Goal: Download file/media

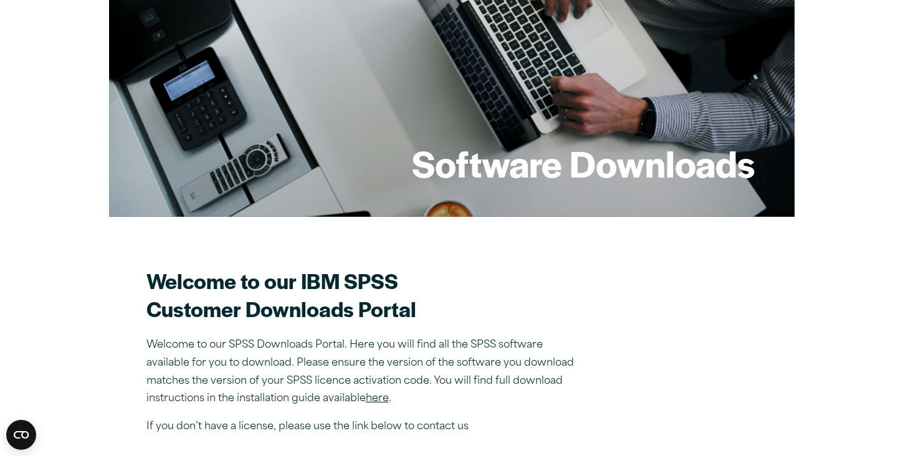
scroll to position [125, 0]
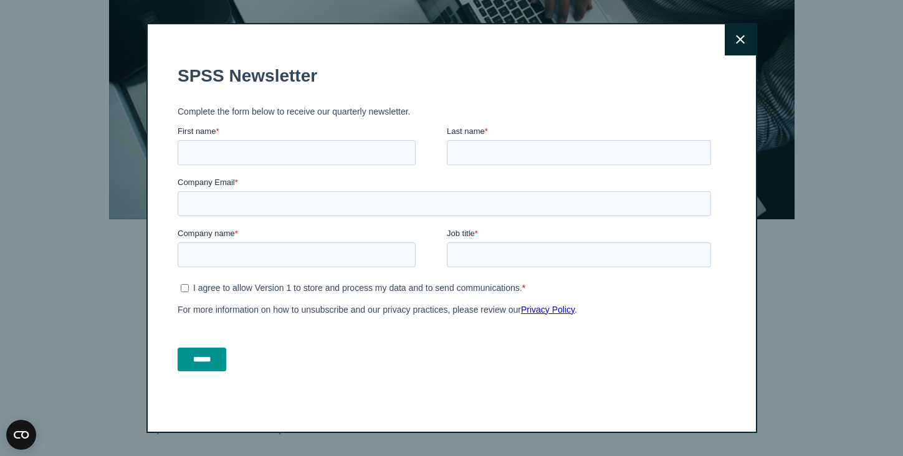
click at [739, 50] on button "Close" at bounding box center [740, 39] width 31 height 31
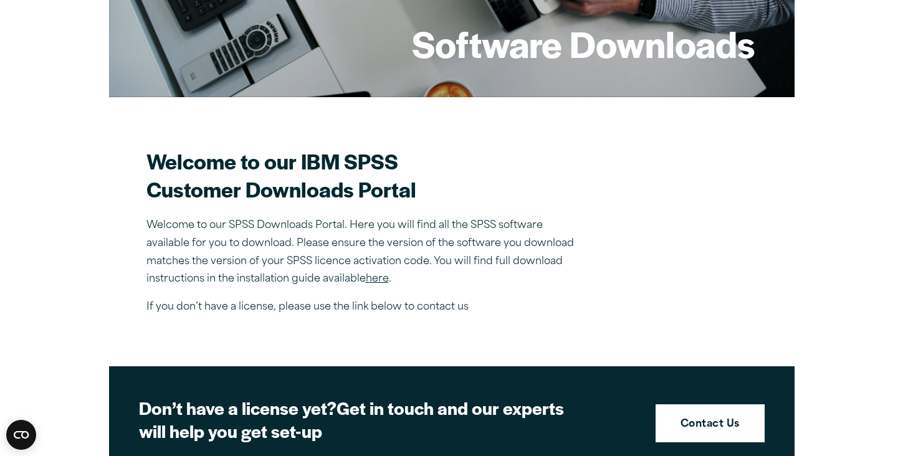
scroll to position [248, 0]
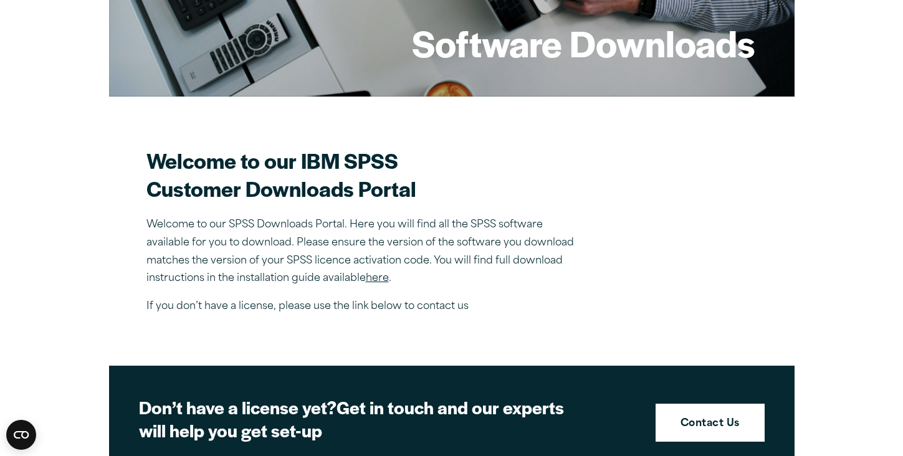
click at [384, 284] on link "here" at bounding box center [377, 279] width 23 height 10
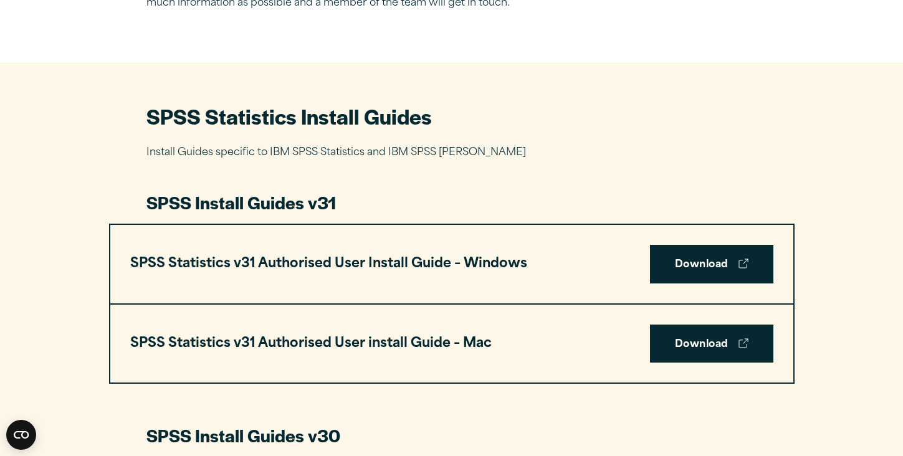
scroll to position [526, 0]
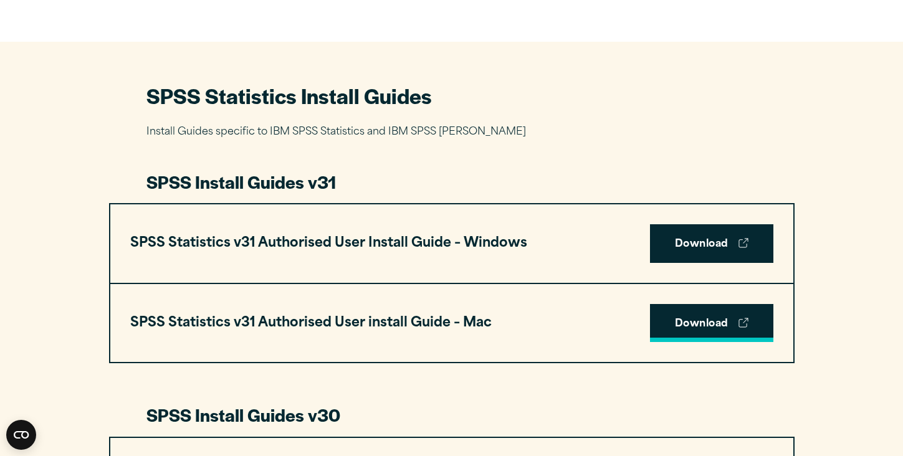
click at [697, 323] on link "Download" at bounding box center [711, 323] width 123 height 39
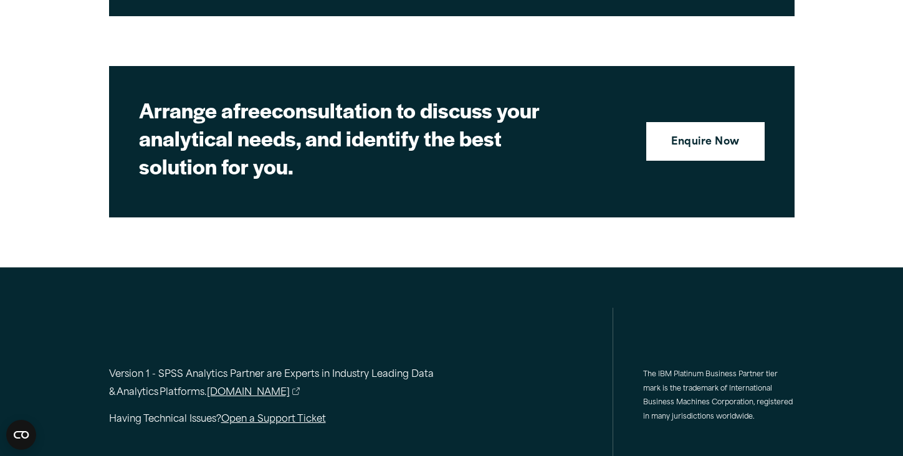
scroll to position [2632, 0]
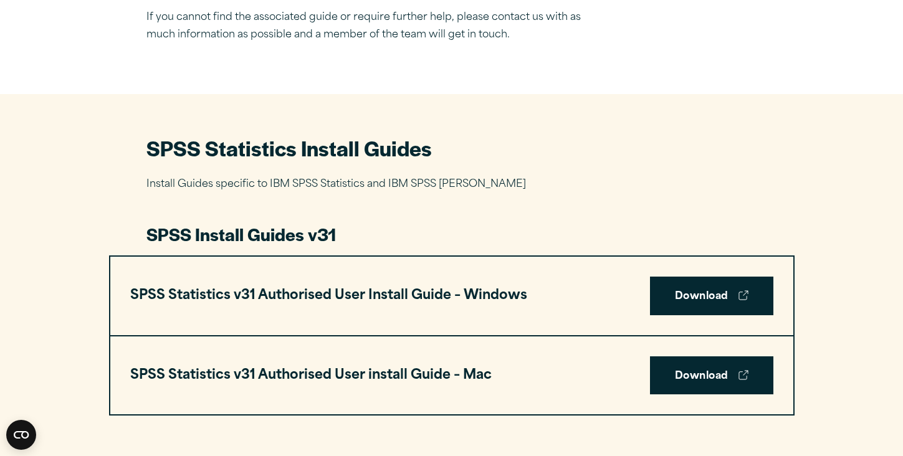
scroll to position [481, 0]
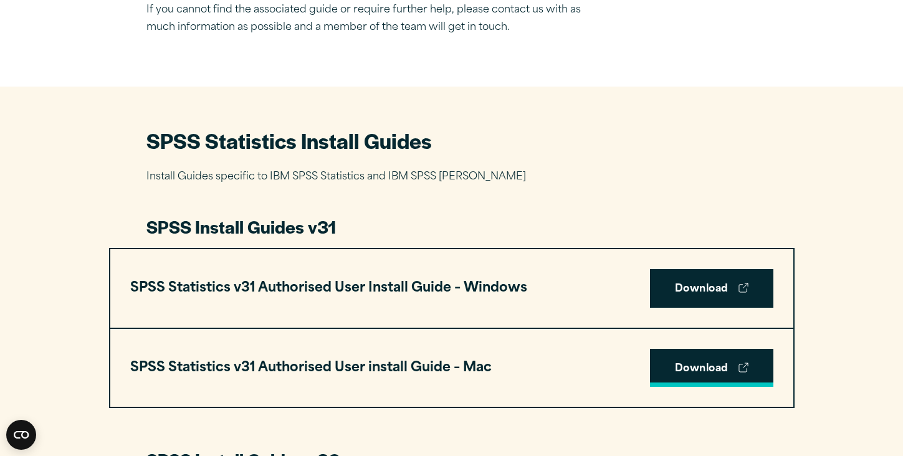
click at [656, 355] on link "Download" at bounding box center [711, 368] width 123 height 39
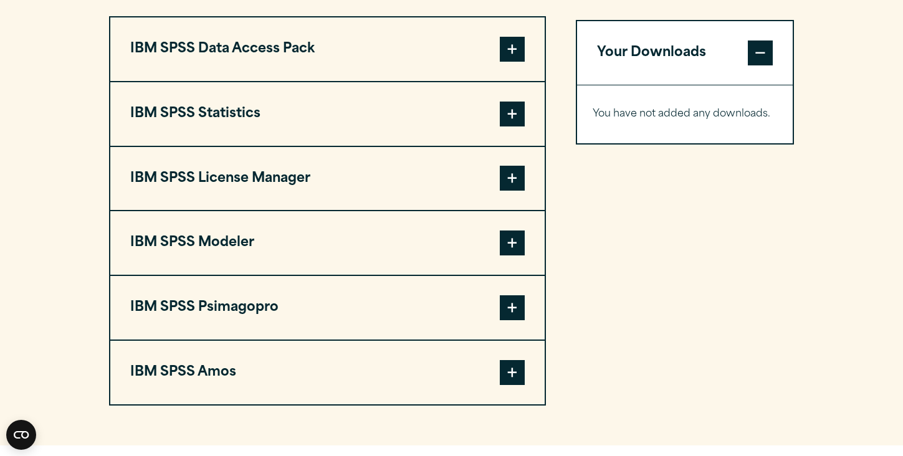
scroll to position [995, 0]
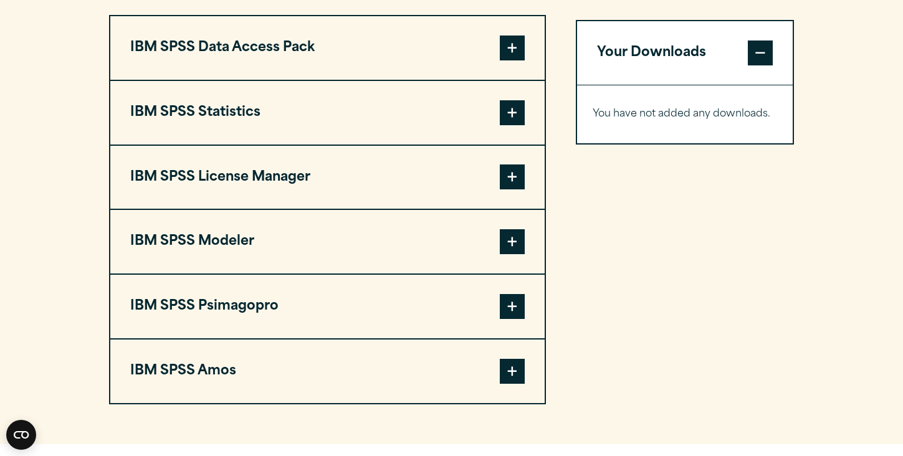
click at [510, 376] on span at bounding box center [512, 371] width 25 height 25
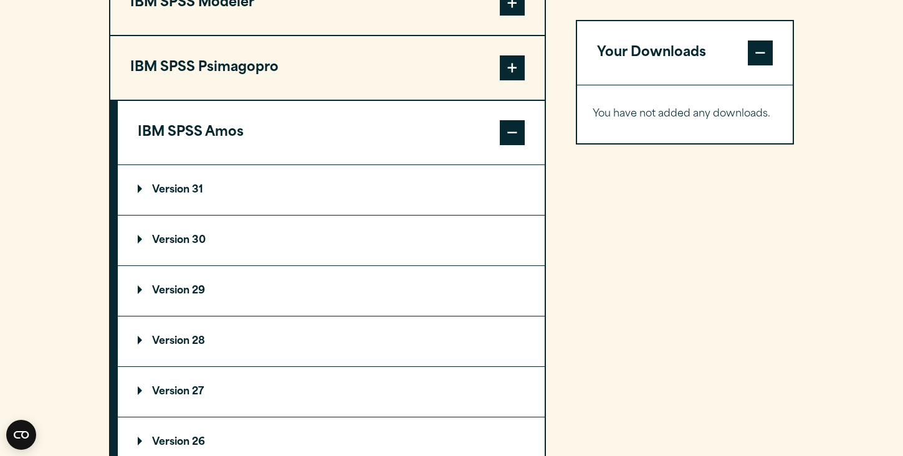
scroll to position [1233, 0]
click at [622, 239] on div "Your Downloads You have not added any downloads. Download 0 Items" at bounding box center [685, 123] width 219 height 693
click at [209, 237] on summary "Version 30" at bounding box center [331, 241] width 427 height 50
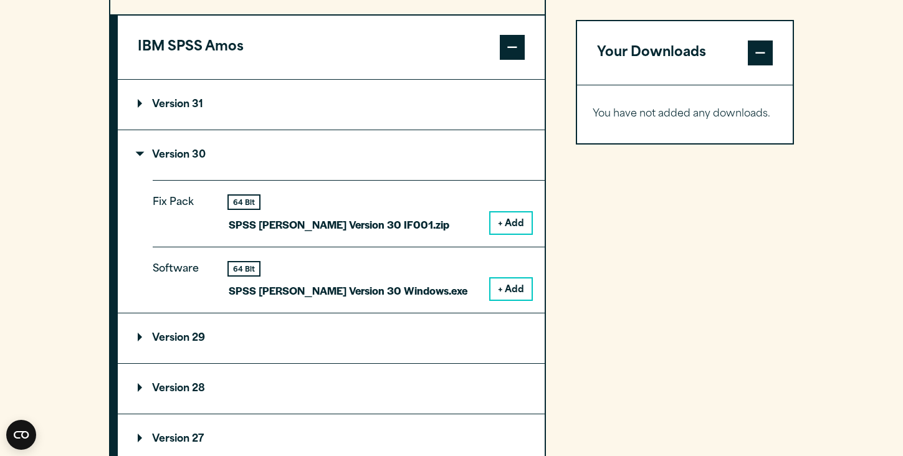
scroll to position [1325, 0]
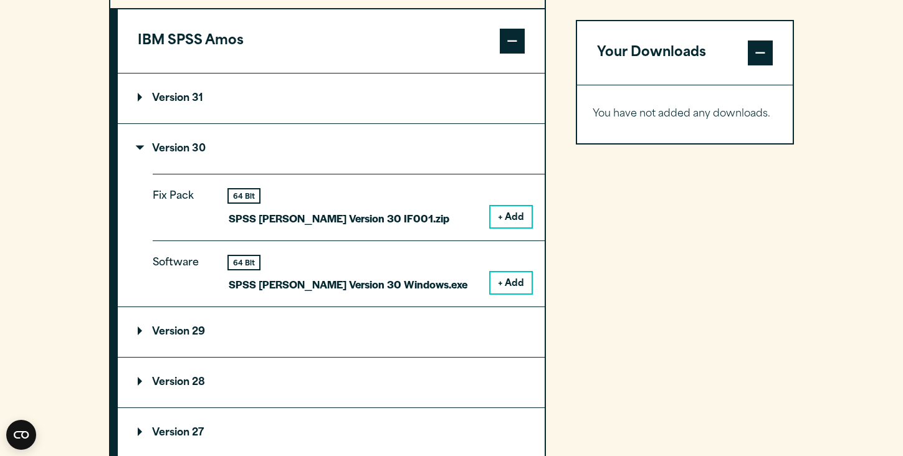
click at [495, 302] on div "Software 64 Bit SPSS Amos Version 30 Windows.exe + Add" at bounding box center [349, 274] width 392 height 67
click at [499, 294] on button "+ Add" at bounding box center [511, 282] width 41 height 21
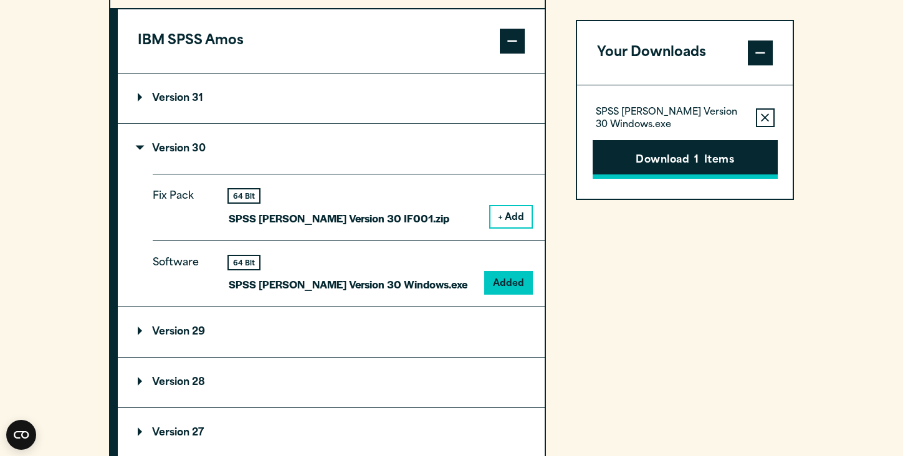
click at [626, 173] on button "Download 1 Items" at bounding box center [685, 159] width 185 height 39
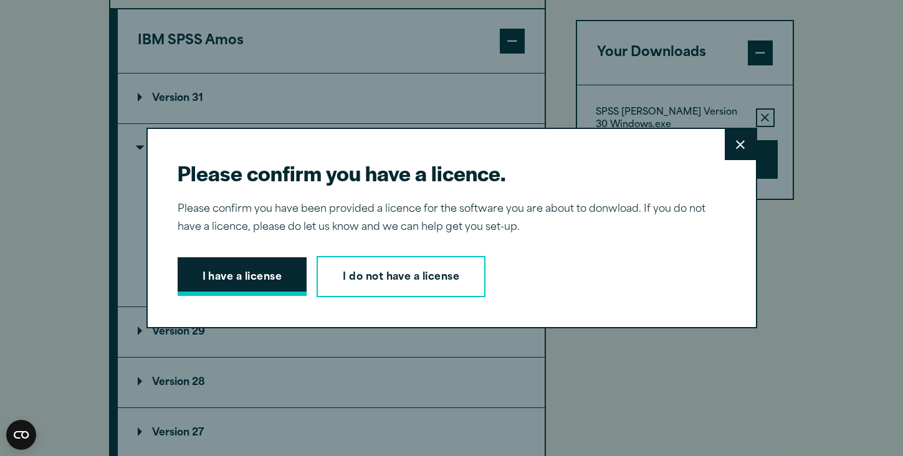
click at [264, 269] on button "I have a license" at bounding box center [243, 276] width 130 height 39
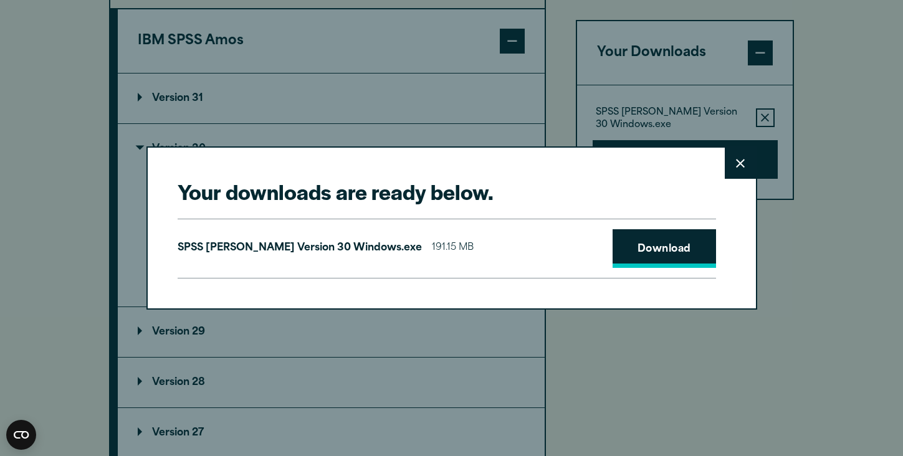
click at [645, 252] on link "Download" at bounding box center [664, 248] width 103 height 39
click at [644, 239] on link "Download" at bounding box center [664, 248] width 103 height 39
click at [755, 150] on button "Close" at bounding box center [740, 163] width 31 height 31
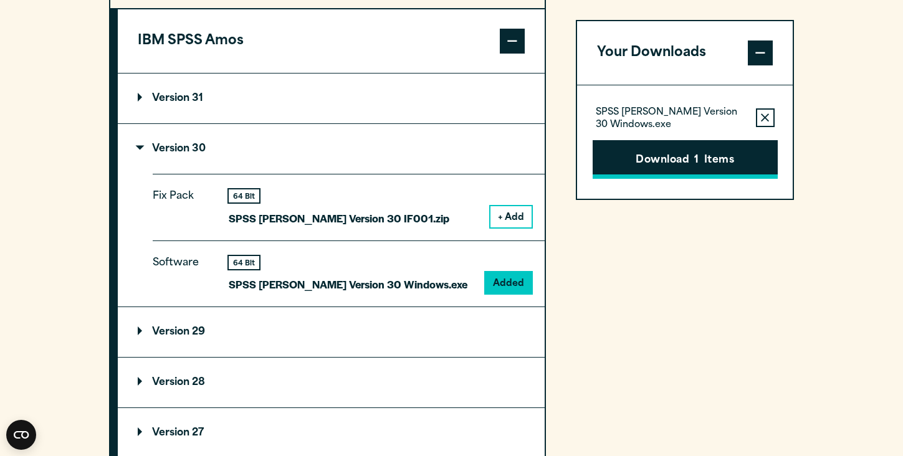
click at [692, 155] on button "Download 1 Items" at bounding box center [685, 159] width 185 height 39
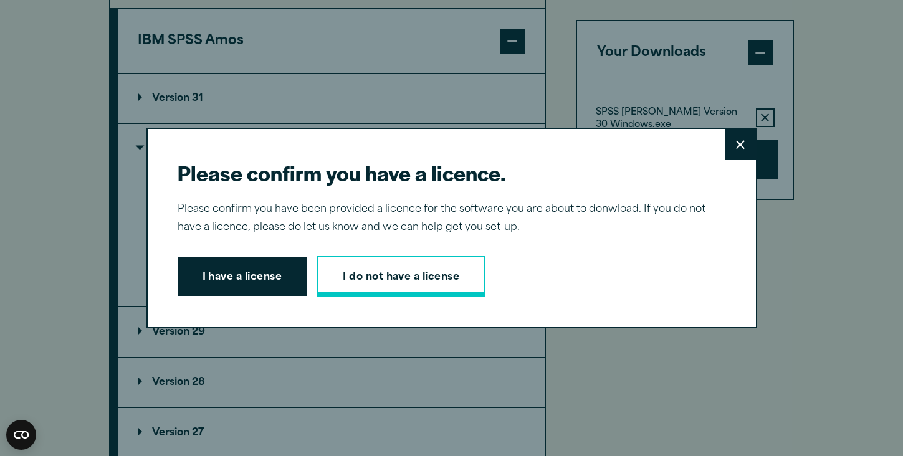
click at [457, 280] on link "I do not have a license" at bounding box center [401, 276] width 169 height 41
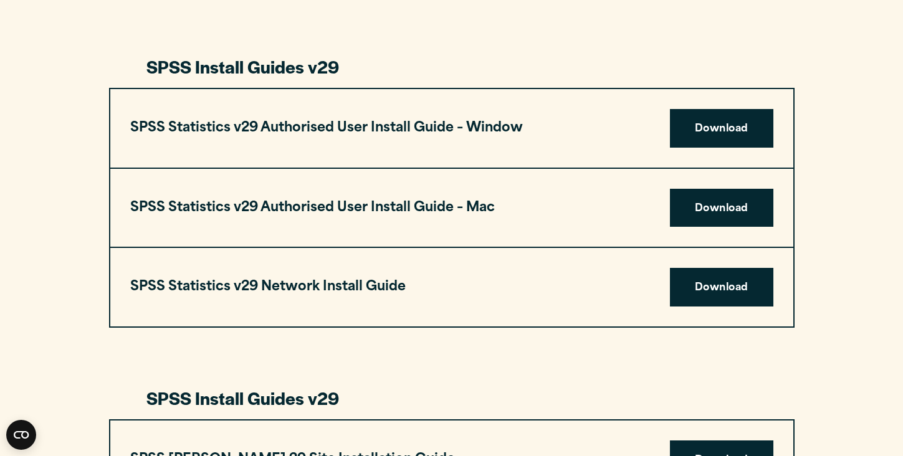
scroll to position [1202, 0]
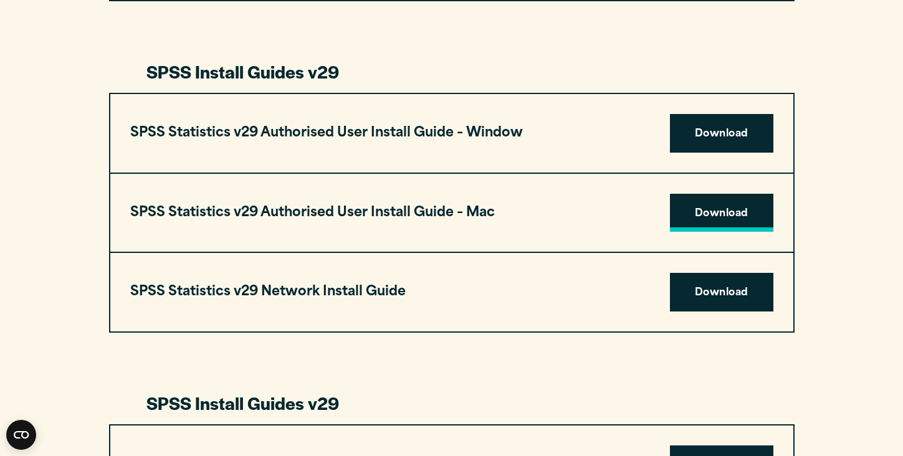
click at [693, 199] on link "Download" at bounding box center [721, 213] width 103 height 39
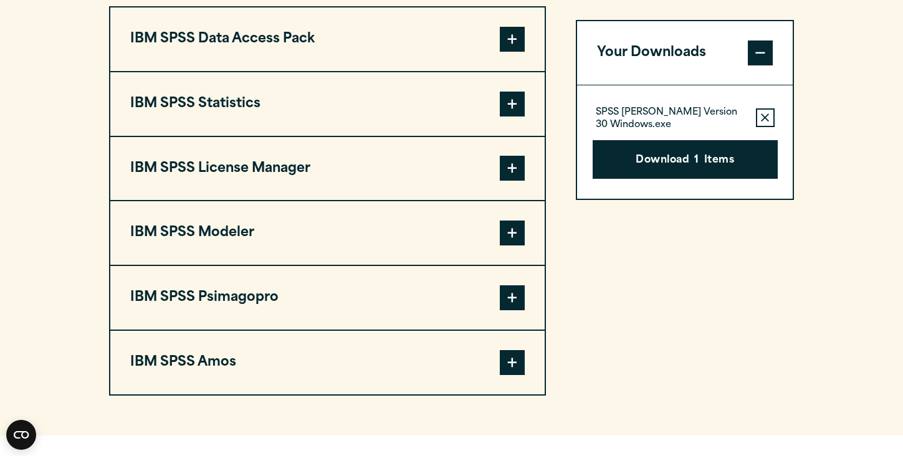
scroll to position [1001, 0]
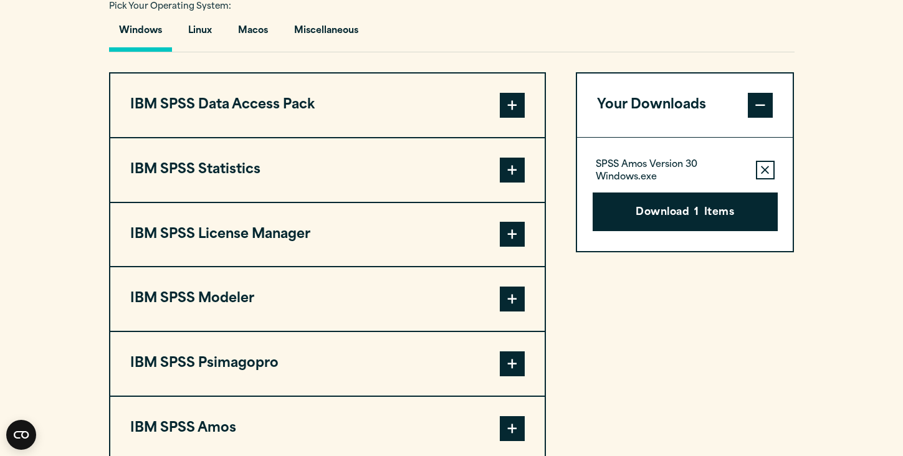
scroll to position [982, 0]
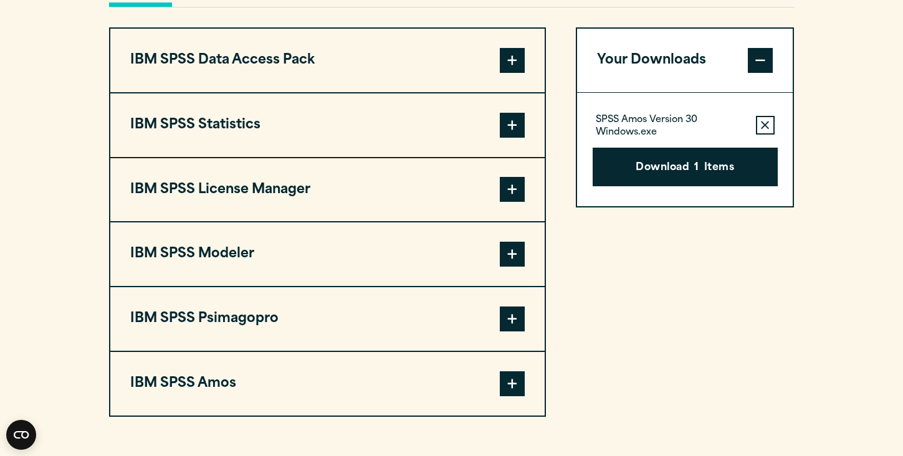
click at [513, 127] on span at bounding box center [512, 125] width 25 height 25
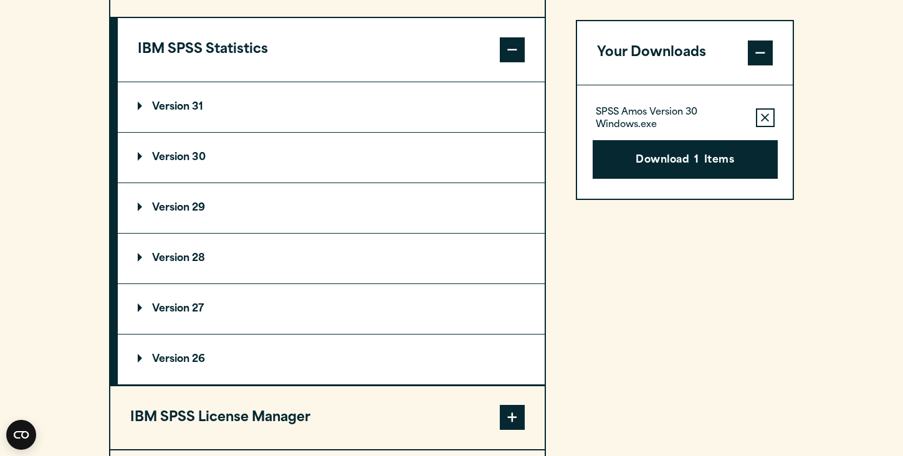
scroll to position [1056, 0]
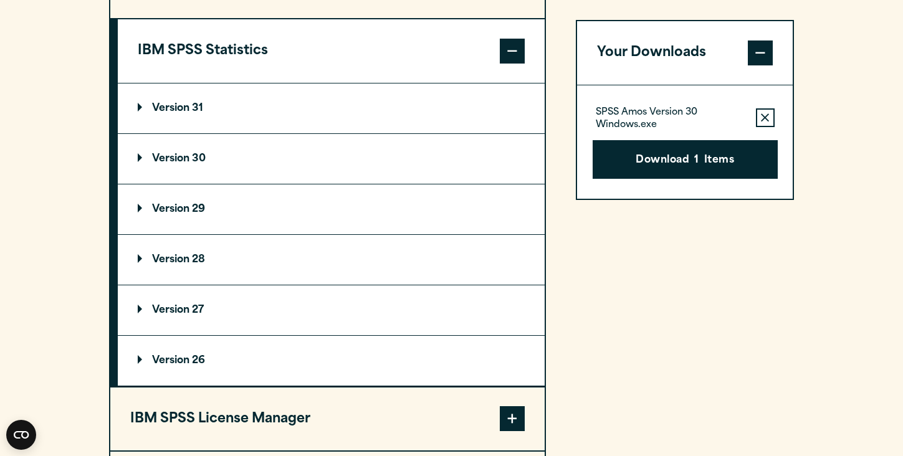
click at [256, 178] on summary "Version 30" at bounding box center [331, 159] width 427 height 50
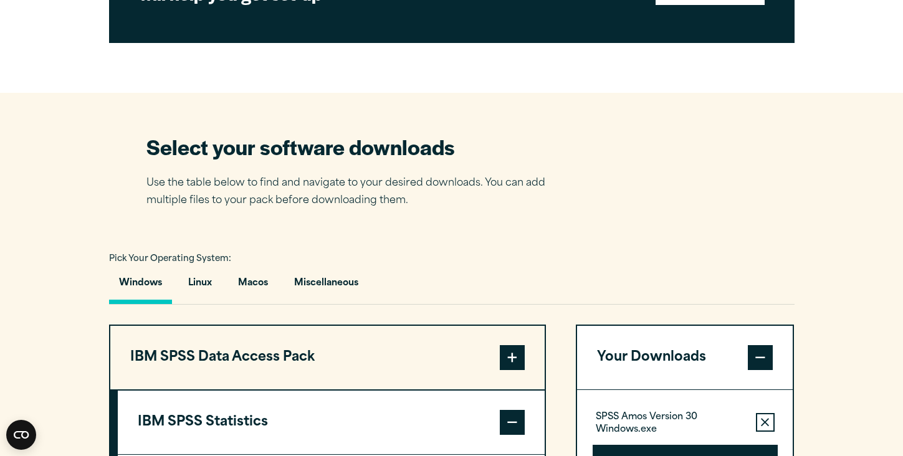
scroll to position [739, 0]
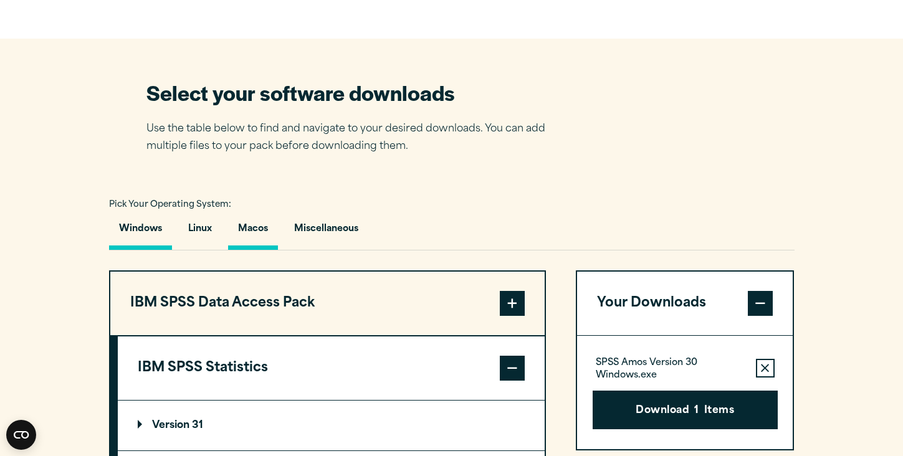
click at [266, 230] on button "Macos" at bounding box center [253, 232] width 50 height 36
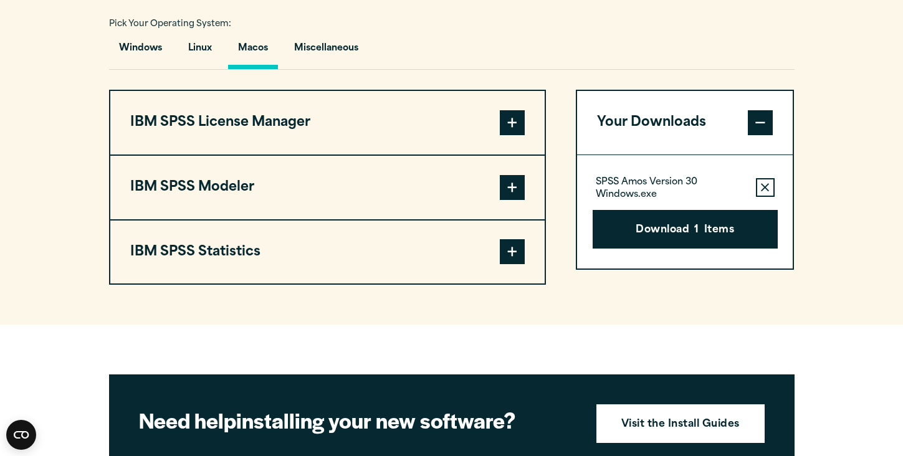
scroll to position [921, 0]
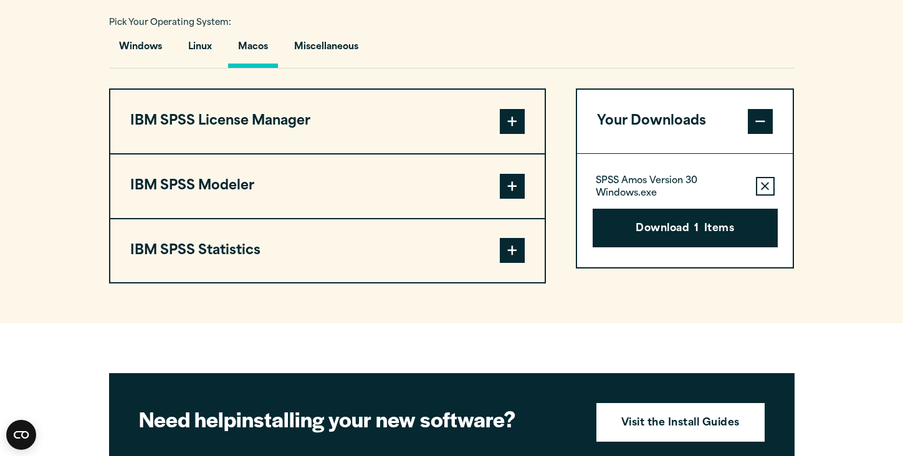
click at [493, 281] on button "IBM SPSS Statistics" at bounding box center [327, 251] width 434 height 64
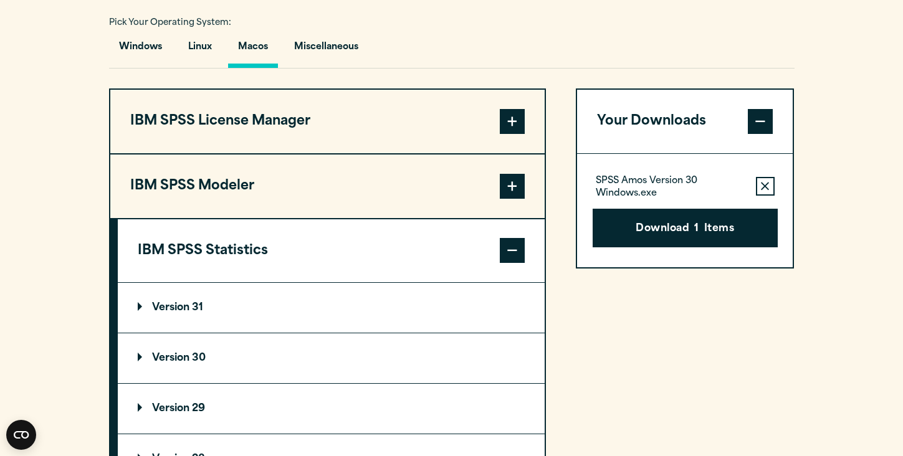
scroll to position [1035, 0]
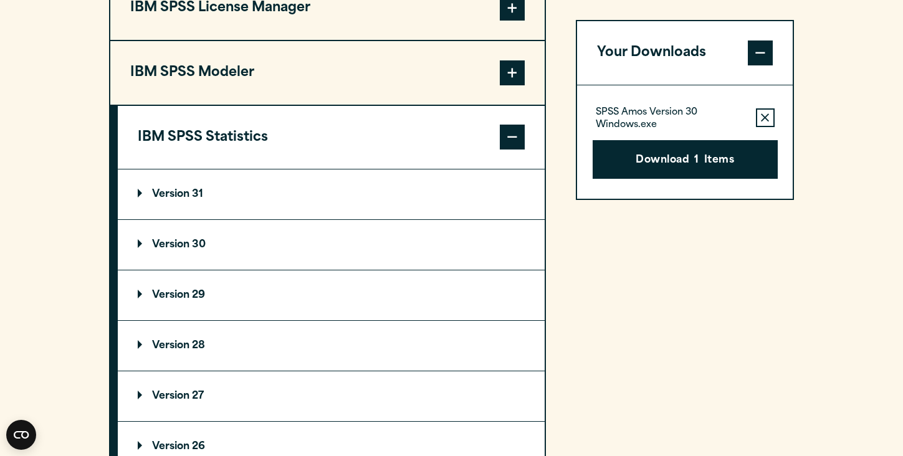
click at [458, 257] on summary "Version 30" at bounding box center [331, 245] width 427 height 50
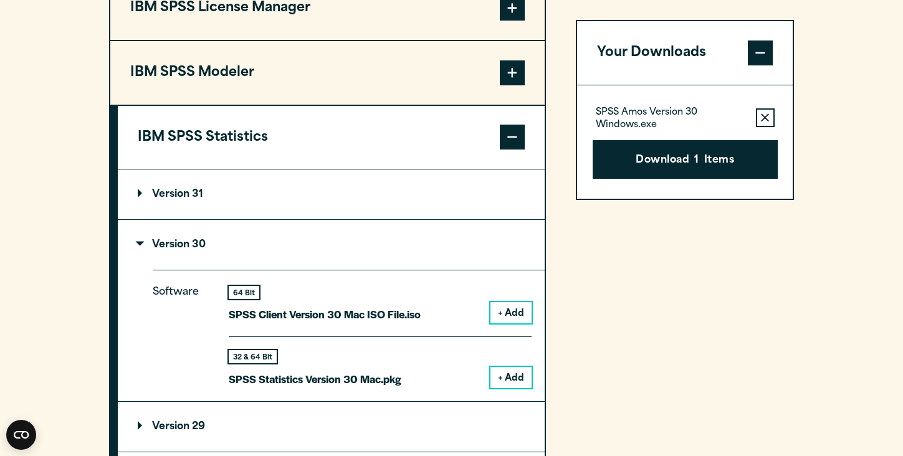
click at [512, 381] on button "+ Add" at bounding box center [511, 377] width 41 height 21
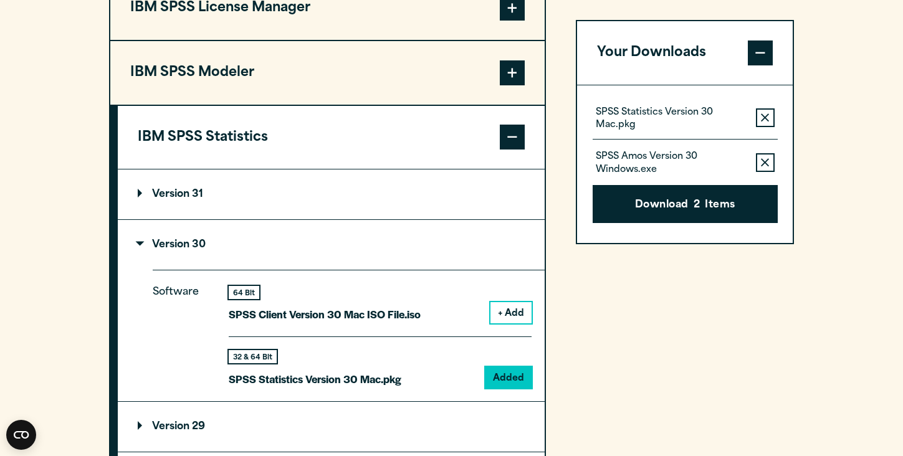
click at [767, 164] on icon "button" at bounding box center [765, 162] width 8 height 8
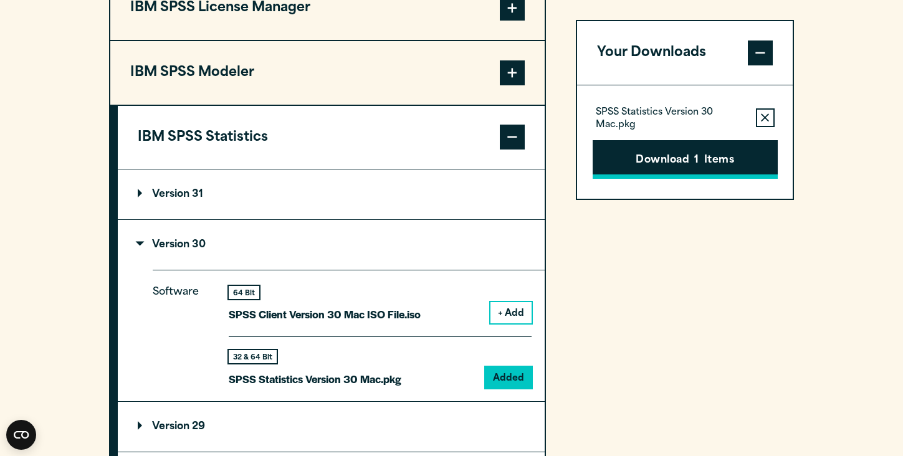
click at [664, 156] on button "Download 1 Items" at bounding box center [685, 159] width 185 height 39
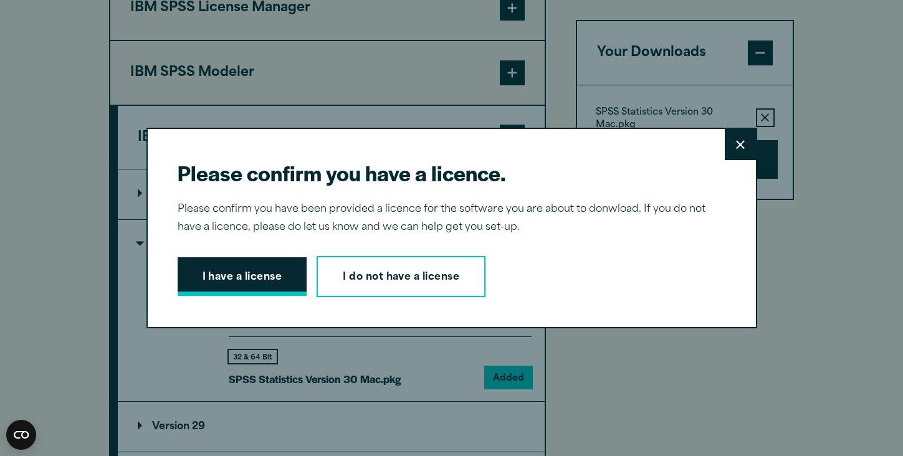
click at [266, 279] on button "I have a license" at bounding box center [243, 276] width 130 height 39
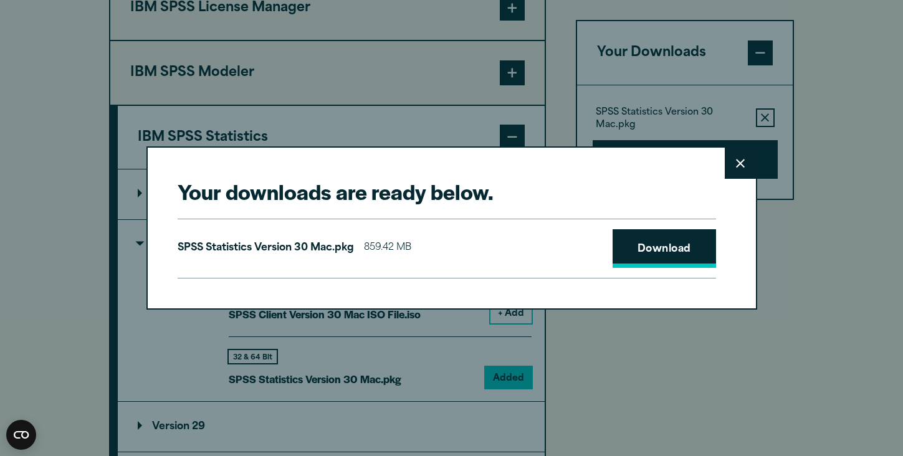
click at [694, 257] on link "Download" at bounding box center [664, 248] width 103 height 39
